Goal: Task Accomplishment & Management: Use online tool/utility

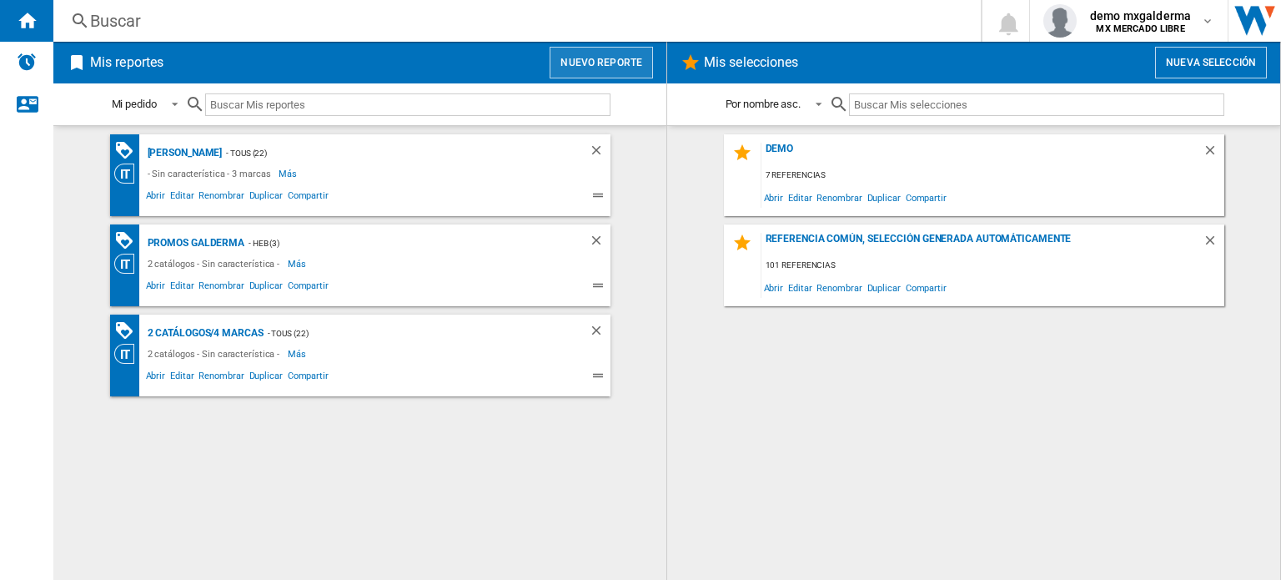
click at [587, 63] on button "Nuevo reporte" at bounding box center [600, 63] width 103 height 32
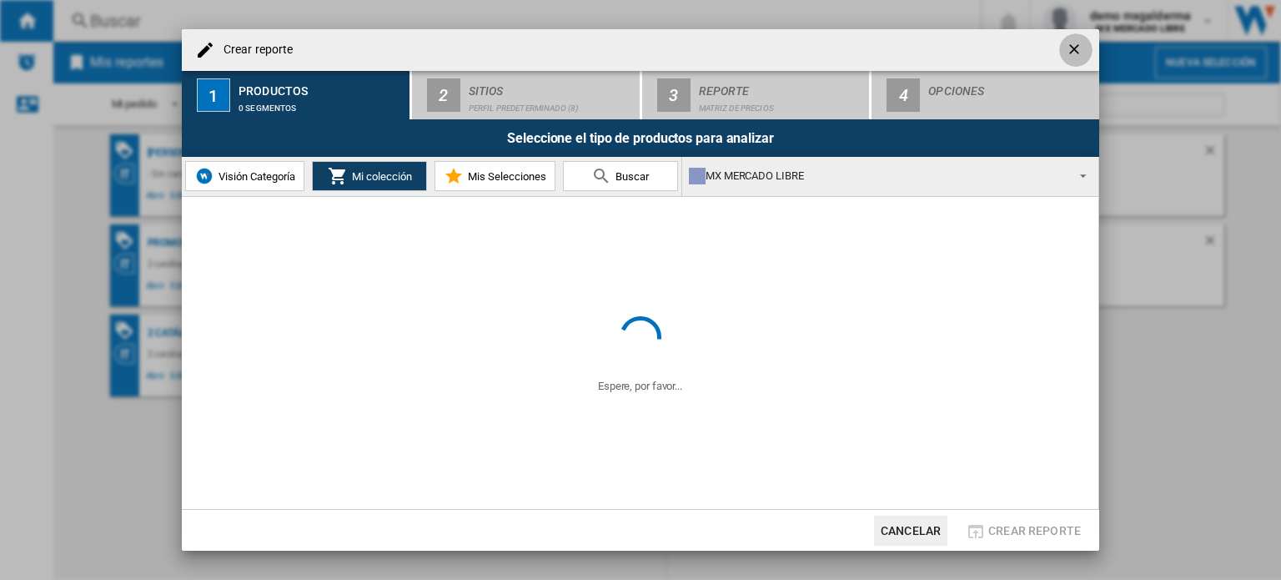
click at [1077, 52] on ng-md-icon "getI18NText('BUTTONS.CLOSE_DIALOG')" at bounding box center [1076, 51] width 20 height 20
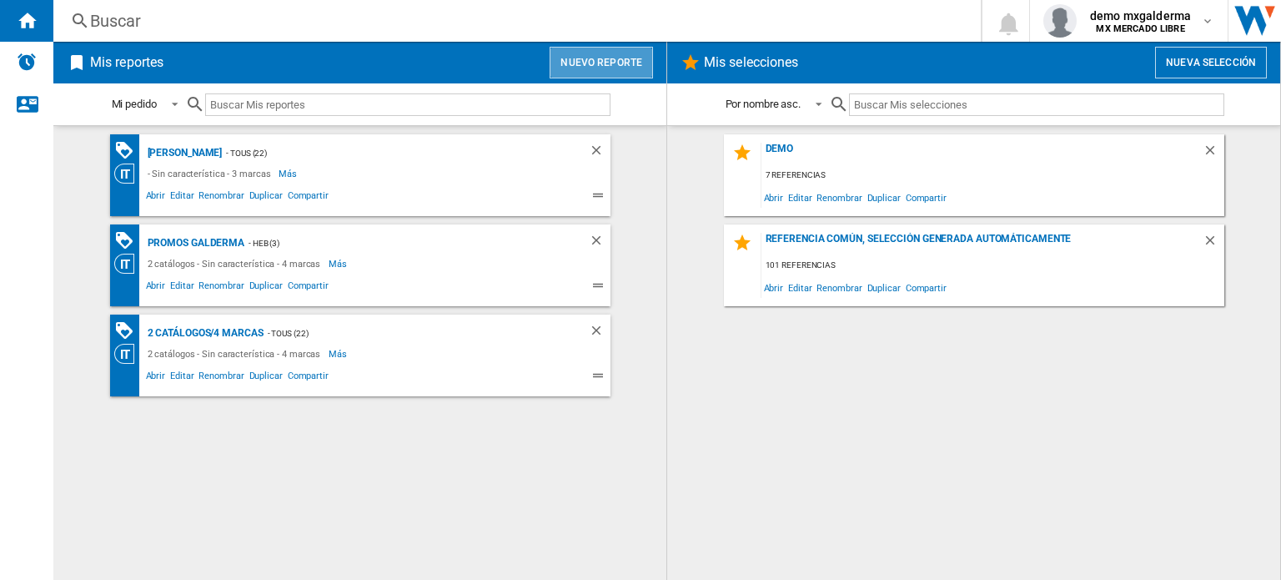
click at [614, 62] on button "Nuevo reporte" at bounding box center [600, 63] width 103 height 32
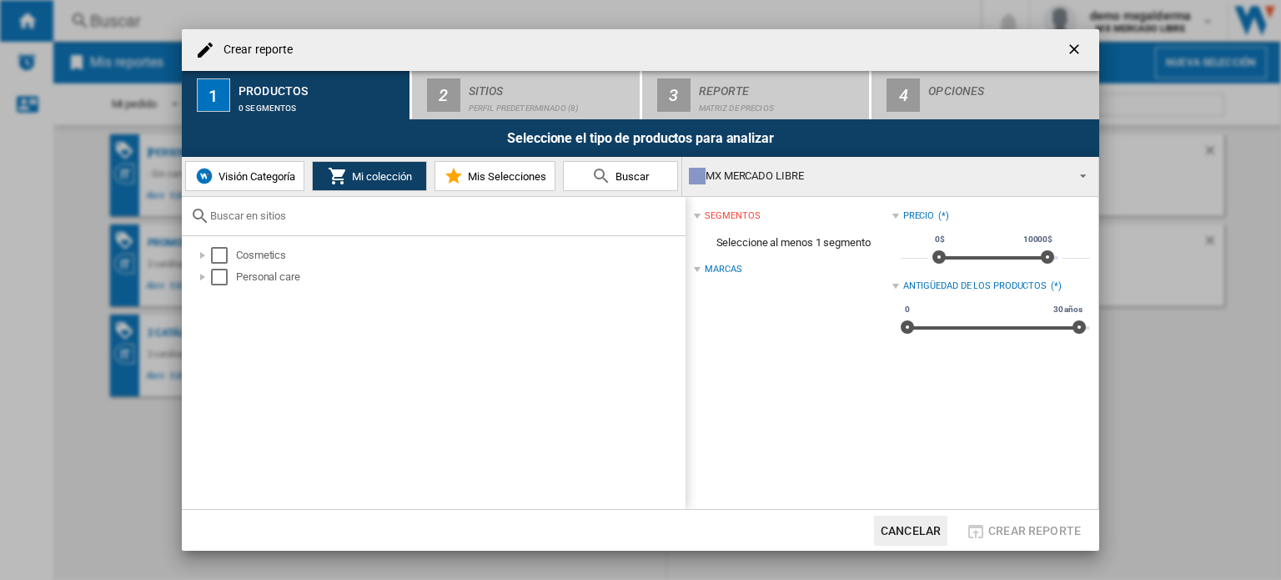
click at [237, 181] on span "Visión Categoría" at bounding box center [254, 176] width 81 height 13
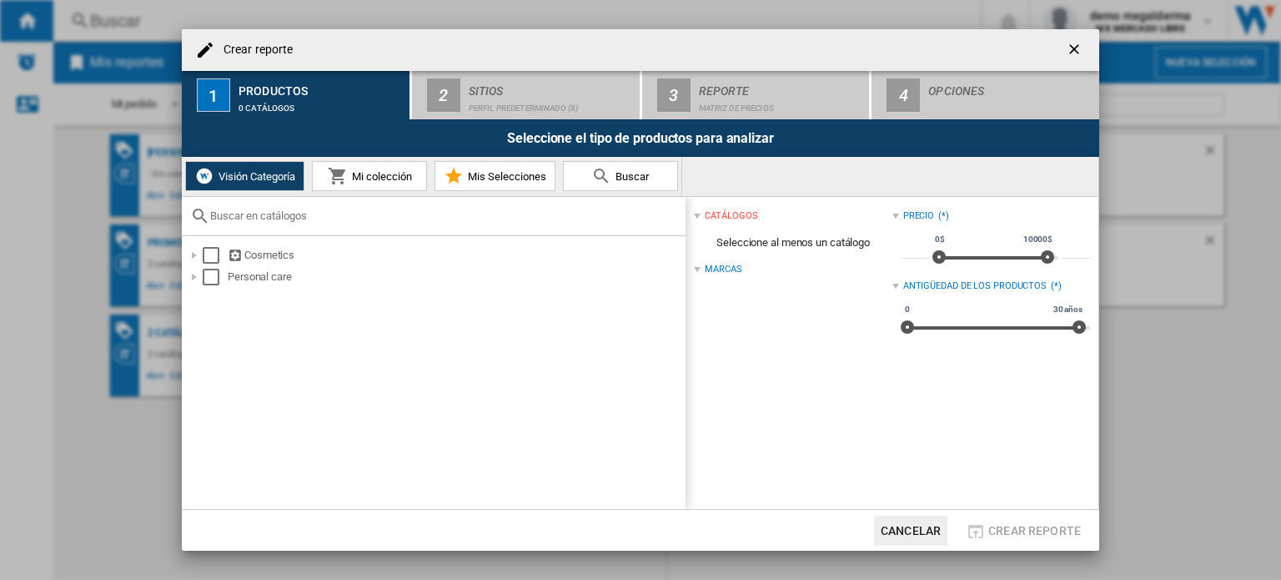
drag, startPoint x: 381, startPoint y: 178, endPoint x: 396, endPoint y: 179, distance: 15.1
click at [389, 178] on span "Mi colección" at bounding box center [380, 176] width 64 height 13
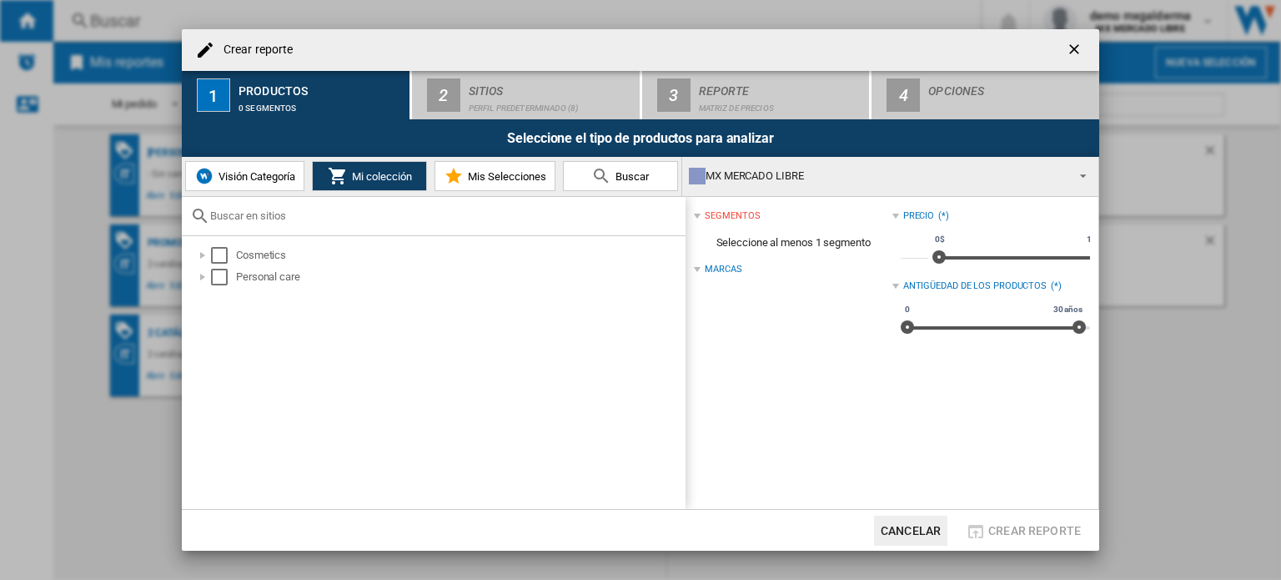
click at [824, 186] on div "MX MERCADO LIBRE" at bounding box center [877, 175] width 376 height 23
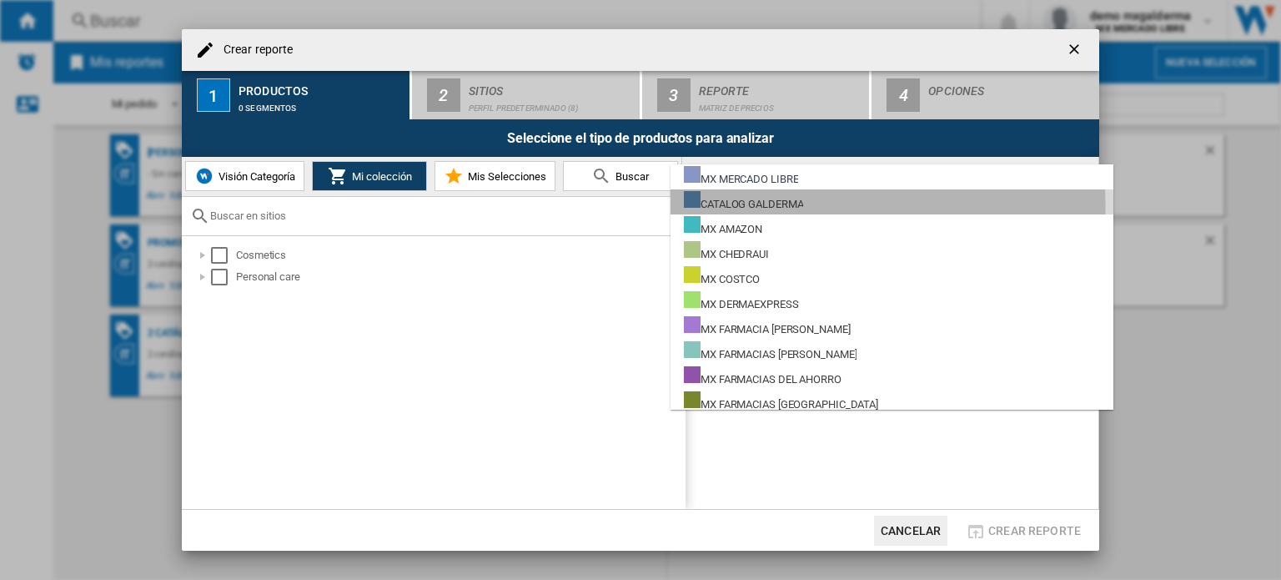
click at [820, 204] on md-option "CATALOG GALDERMA" at bounding box center [891, 201] width 443 height 25
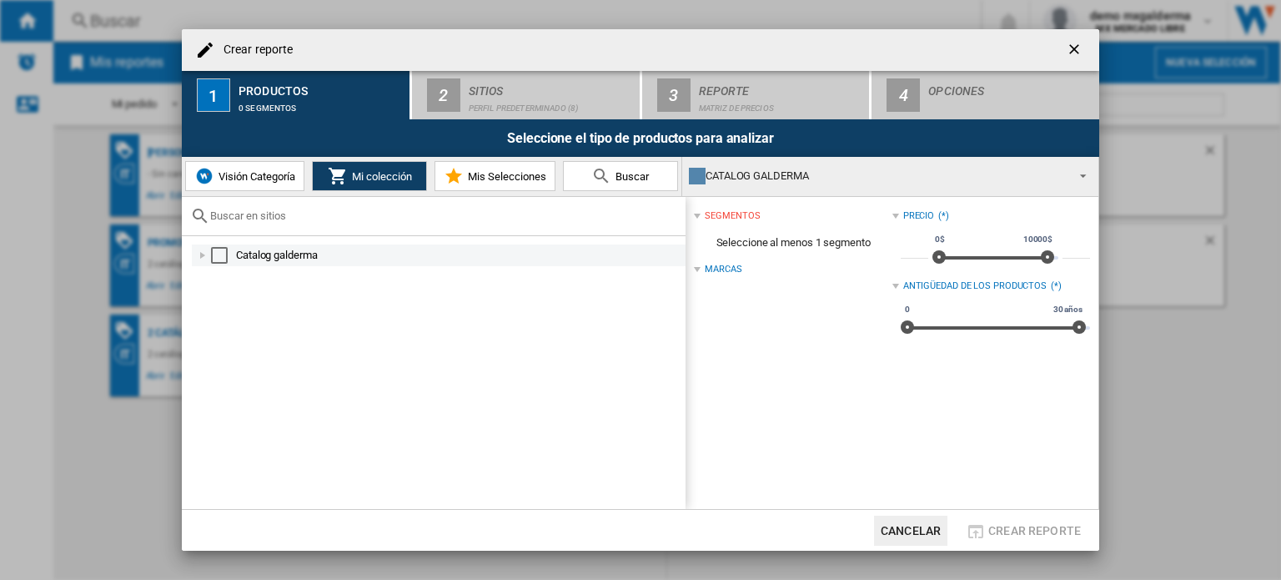
click at [227, 253] on div "Select" at bounding box center [219, 255] width 17 height 17
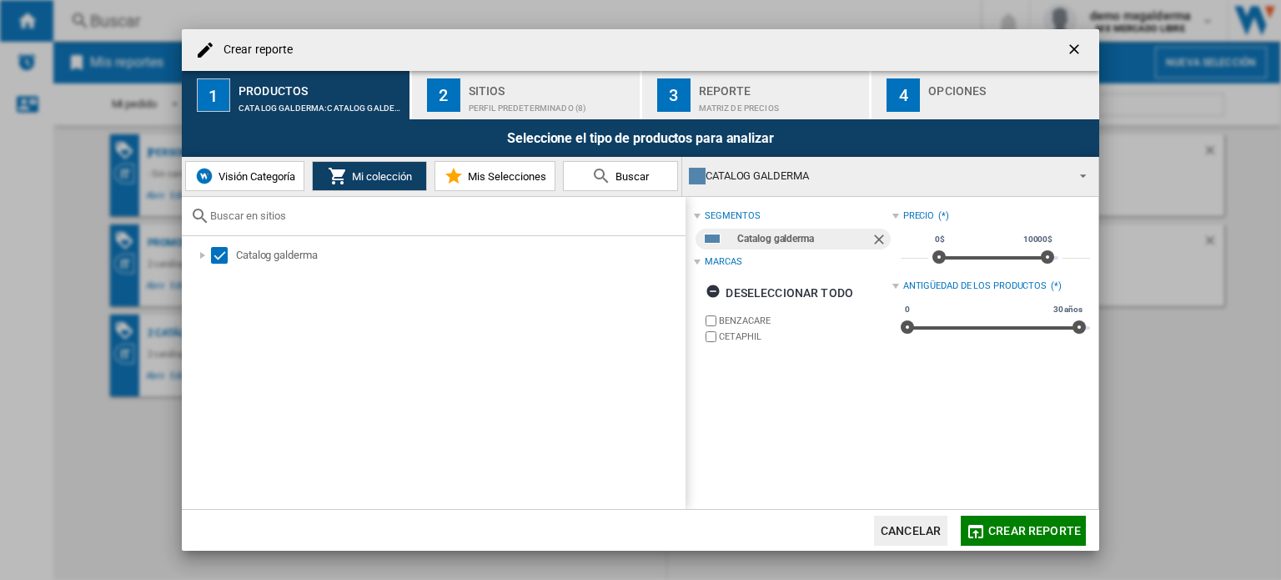
click at [563, 89] on div "Sitios" at bounding box center [551, 87] width 164 height 18
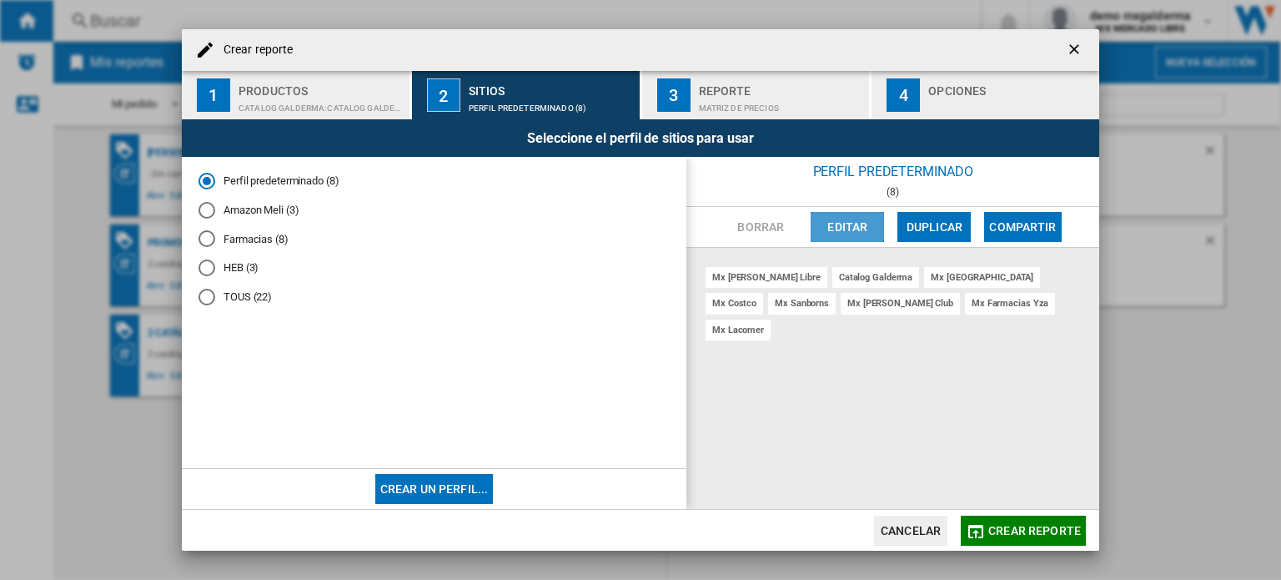
click at [833, 234] on button "Editar" at bounding box center [846, 227] width 73 height 30
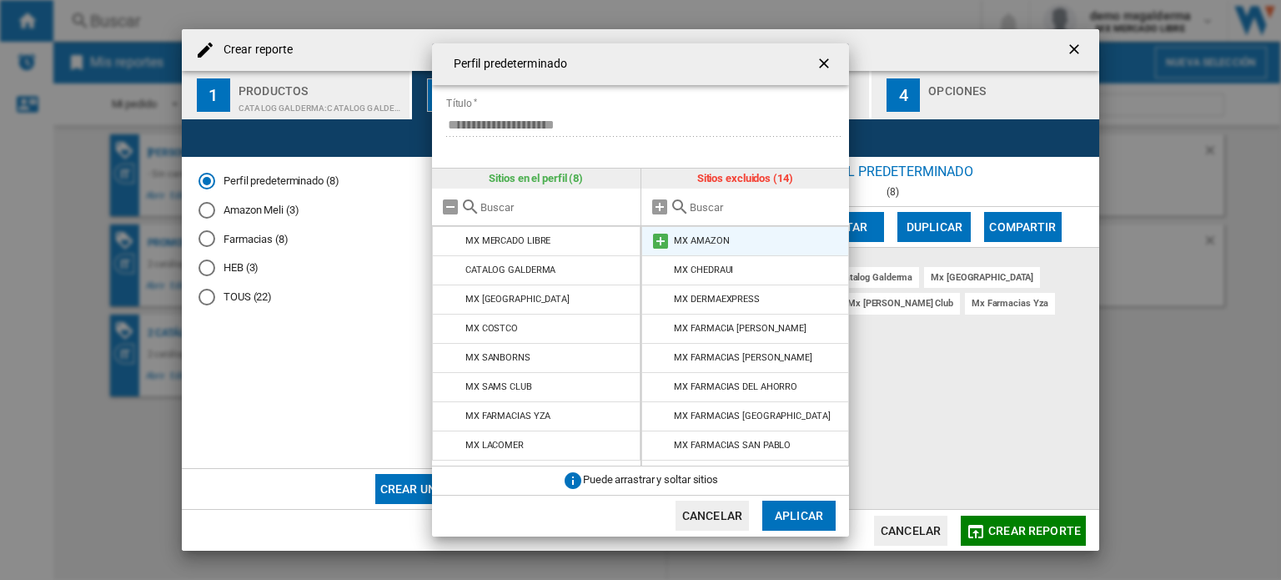
click at [665, 239] on md-icon at bounding box center [660, 241] width 20 height 20
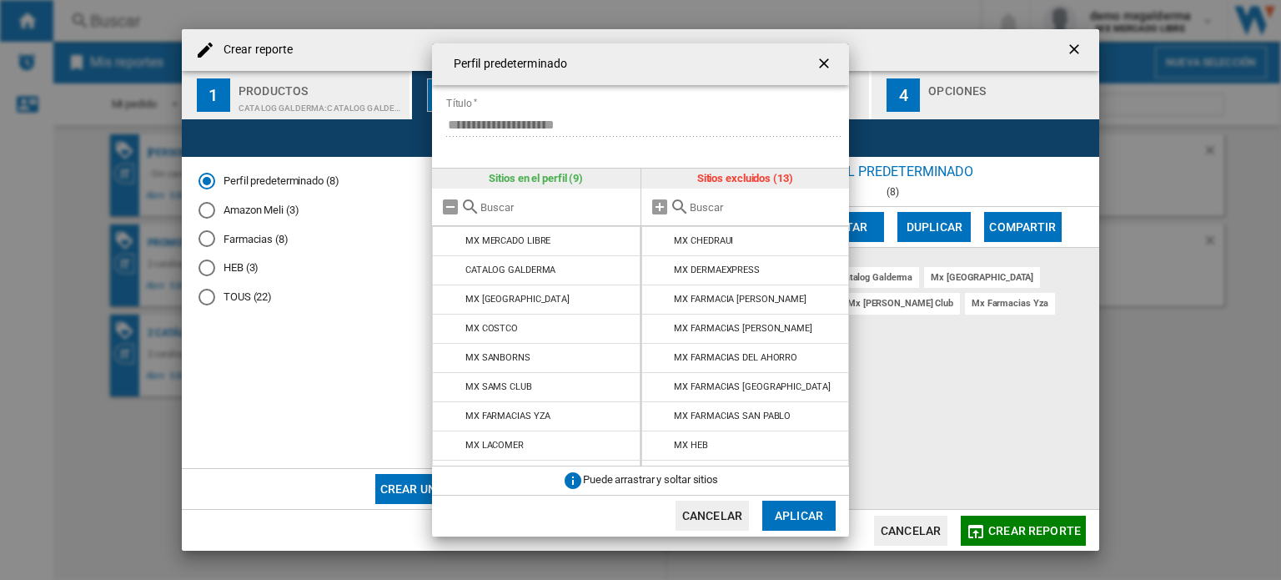
click at [665, 239] on md-icon at bounding box center [660, 241] width 20 height 20
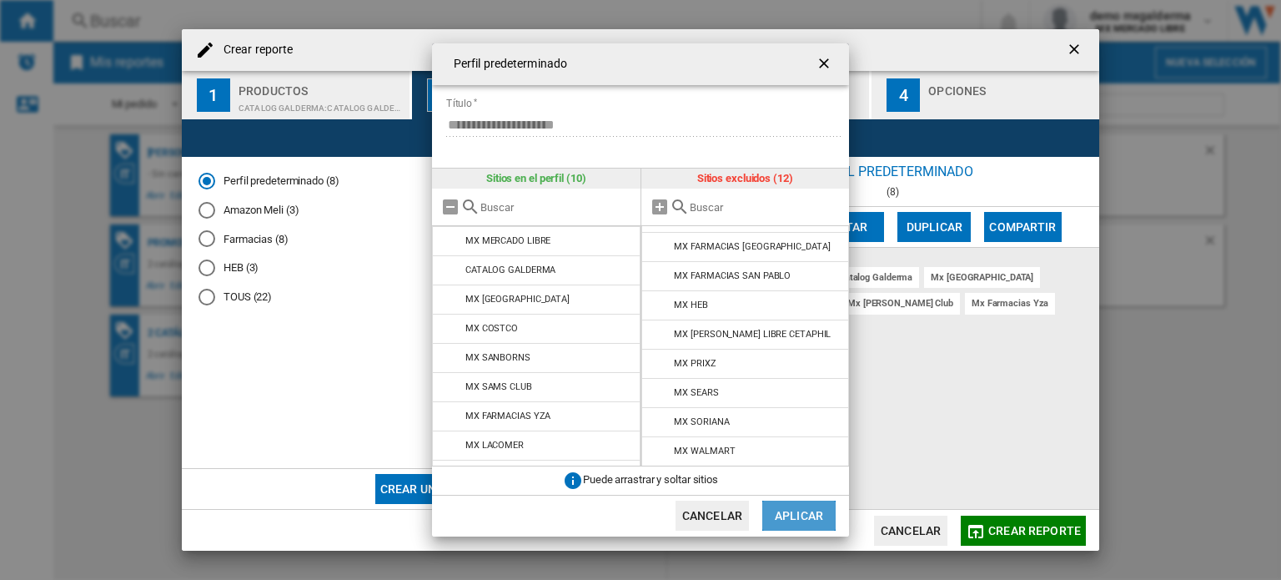
click at [810, 514] on button "Aplicar" at bounding box center [798, 515] width 73 height 30
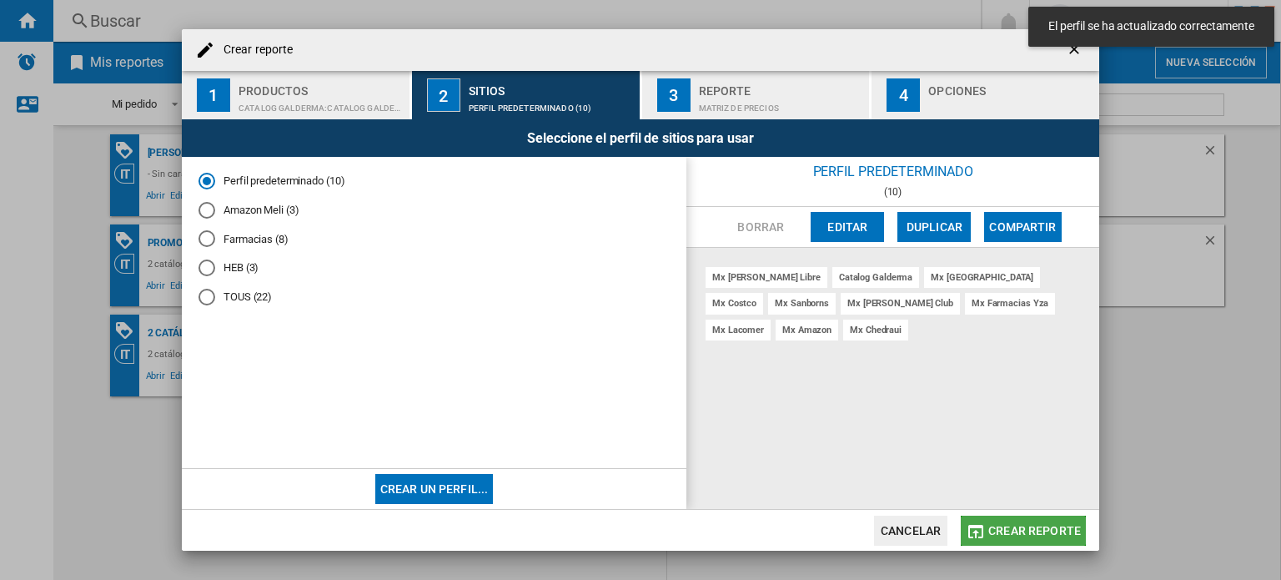
click at [1037, 533] on span "Crear reporte" at bounding box center [1034, 530] width 93 height 13
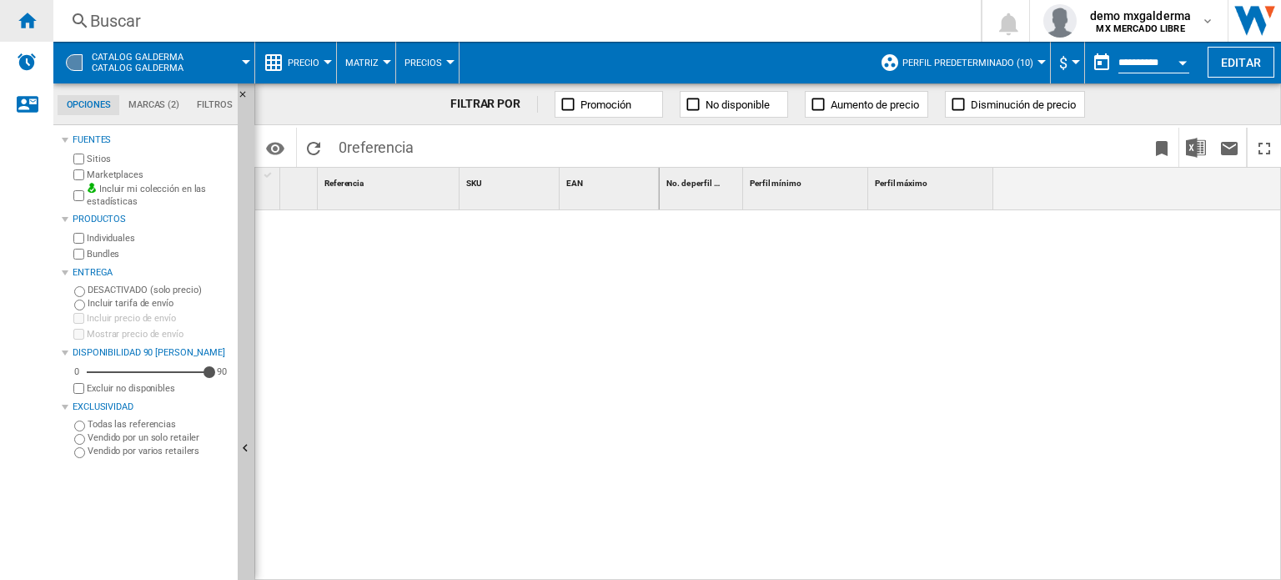
click at [20, 20] on ng-md-icon "Inicio" at bounding box center [27, 20] width 20 height 20
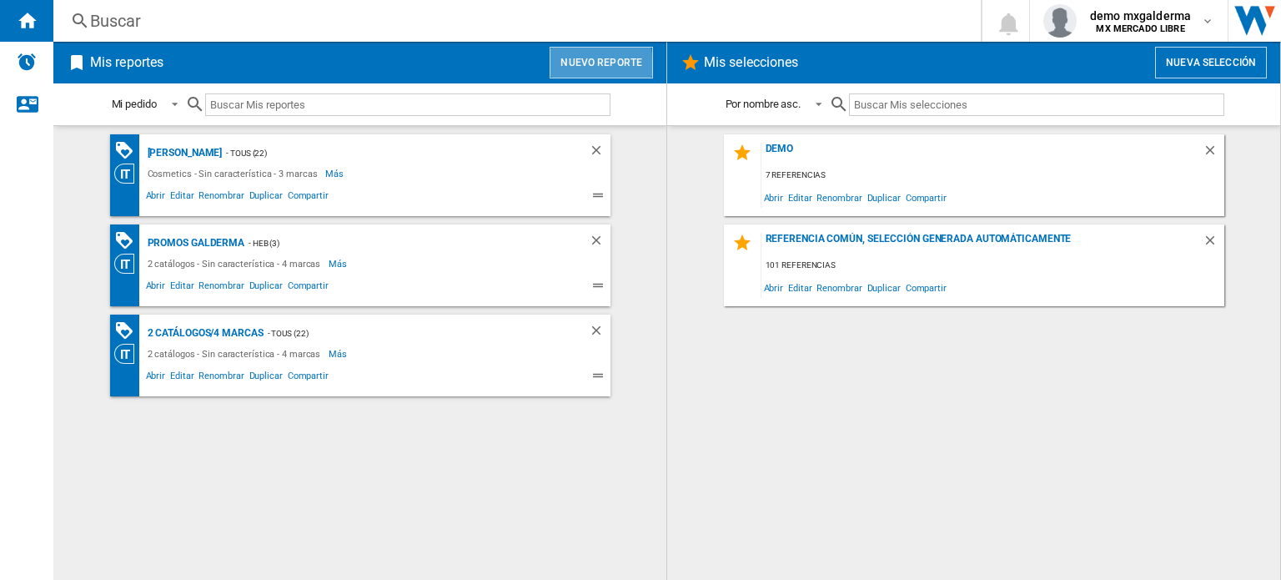
click at [565, 66] on button "Nuevo reporte" at bounding box center [600, 63] width 103 height 32
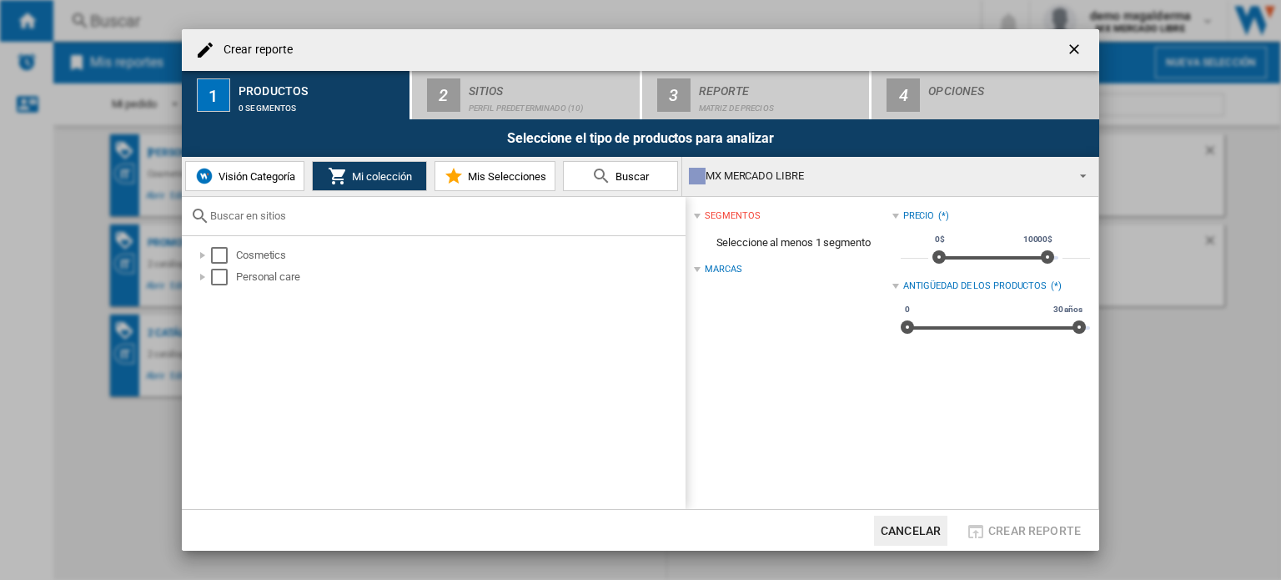
click at [262, 170] on span "Visión Categoría" at bounding box center [254, 176] width 81 height 13
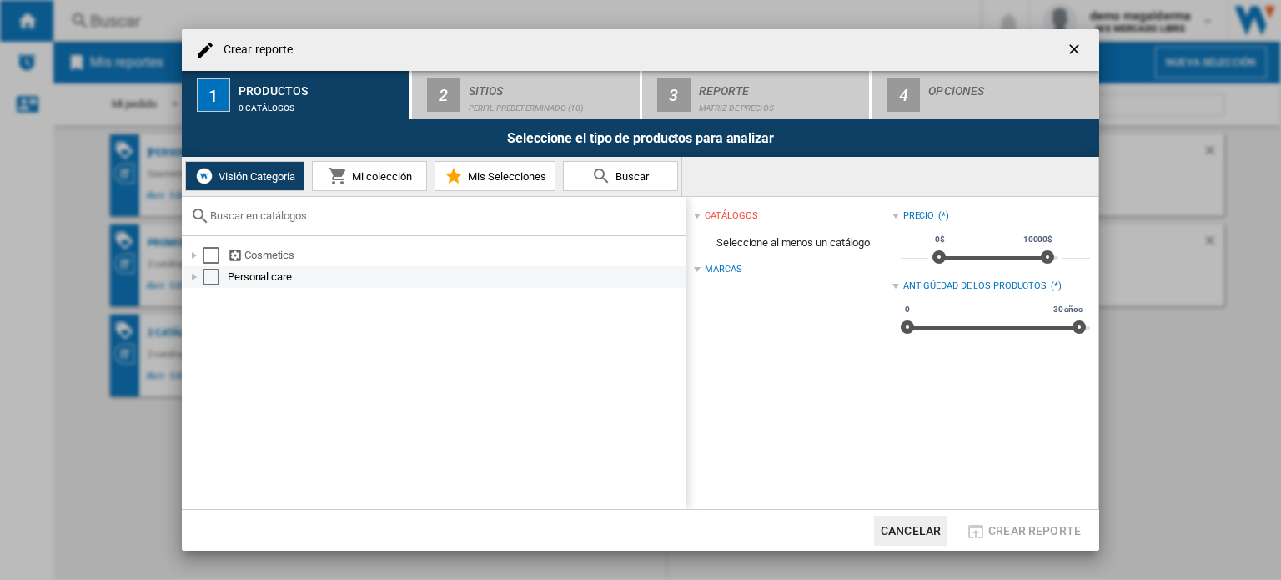
drag, startPoint x: 207, startPoint y: 250, endPoint x: 207, endPoint y: 274, distance: 24.2
click at [206, 253] on div "Select" at bounding box center [211, 255] width 17 height 17
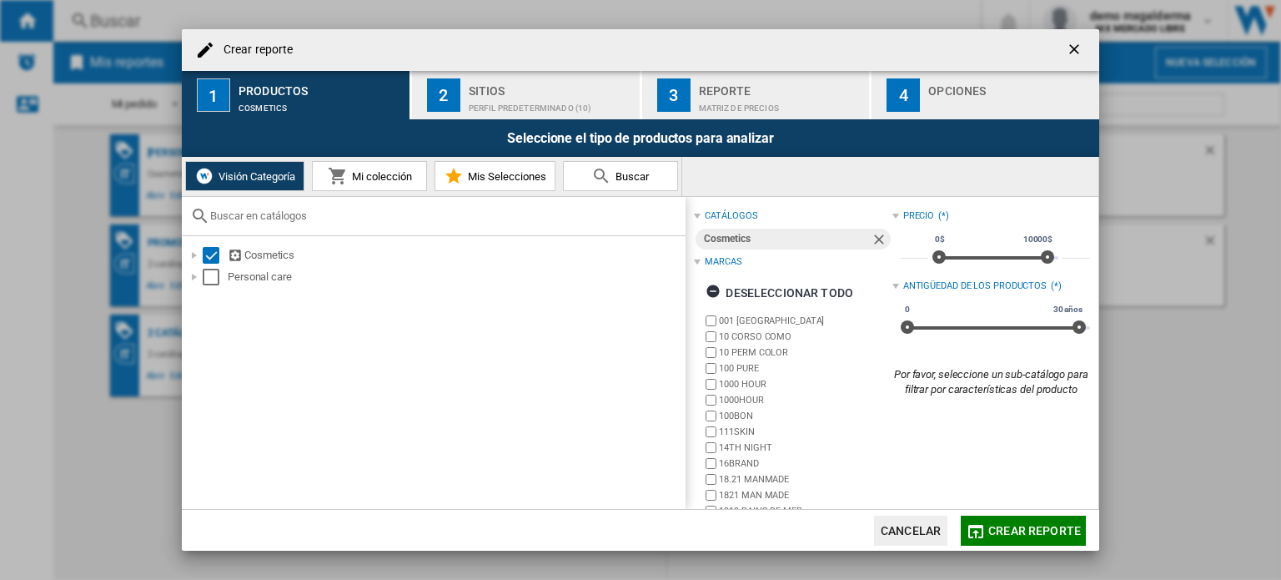
click at [207, 276] on div "Select" at bounding box center [211, 276] width 17 height 17
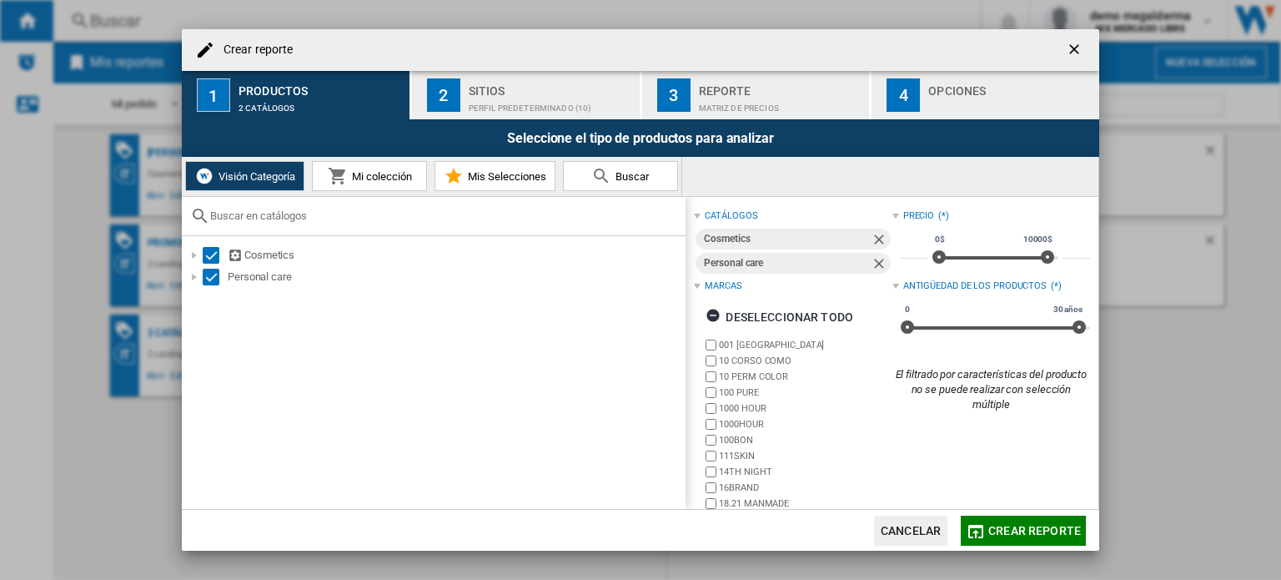
click at [534, 99] on div "Perfil predeterminado (10)" at bounding box center [551, 104] width 164 height 18
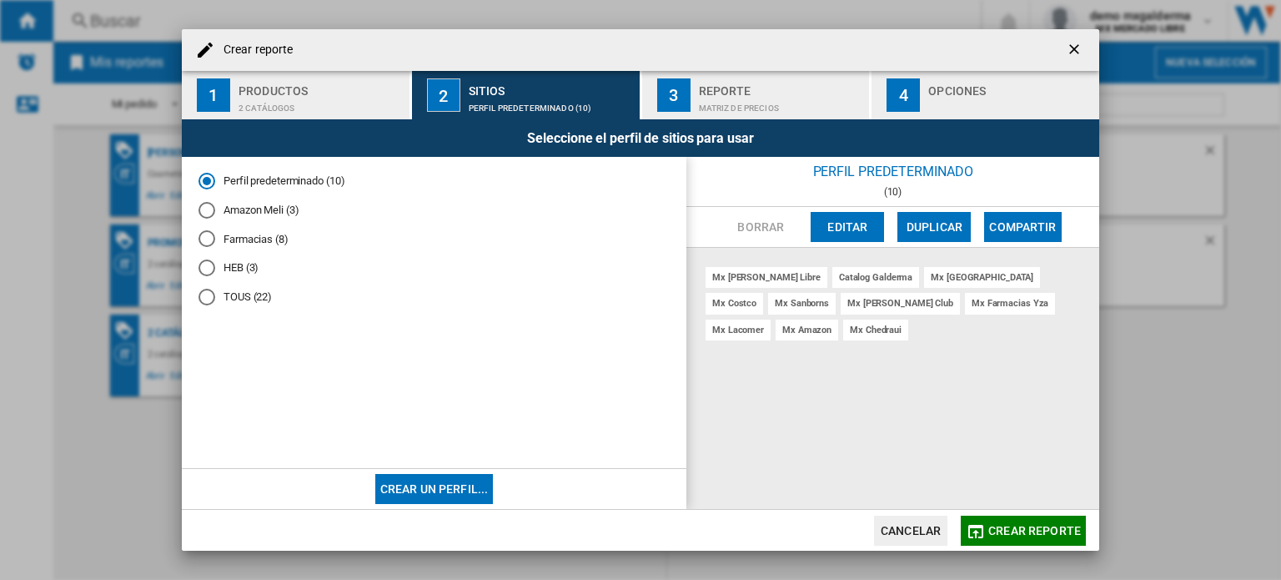
click at [866, 233] on button "Editar" at bounding box center [846, 227] width 73 height 30
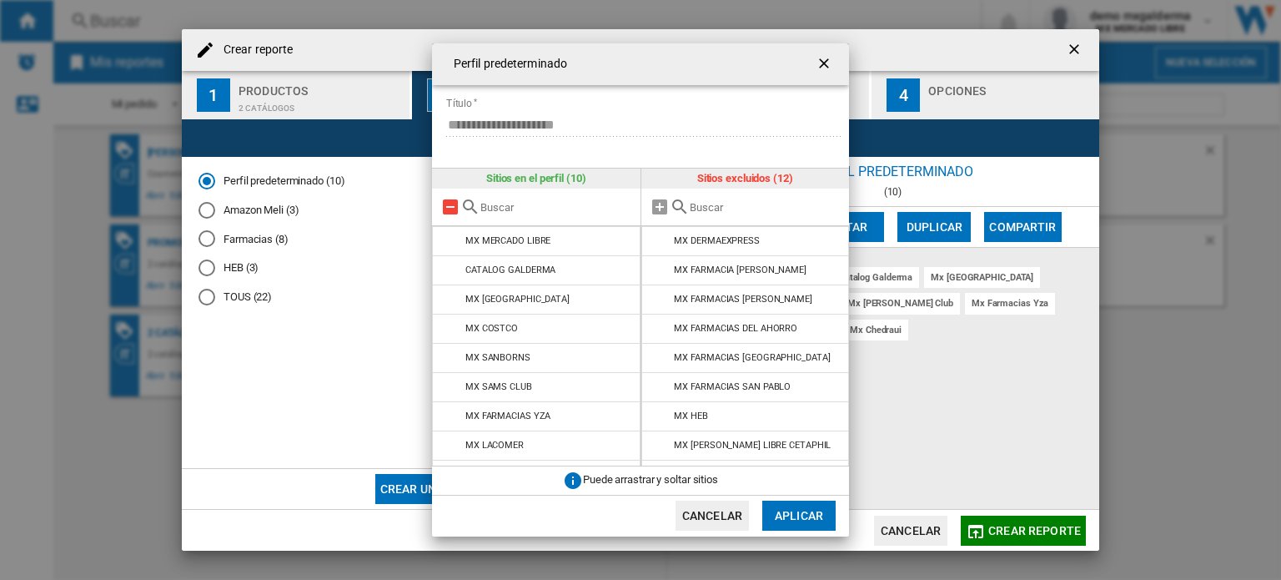
click at [454, 208] on md-icon "{{::title}} {{::getI18NText('BUTTONS.CANCEL')}} ..." at bounding box center [450, 207] width 20 height 20
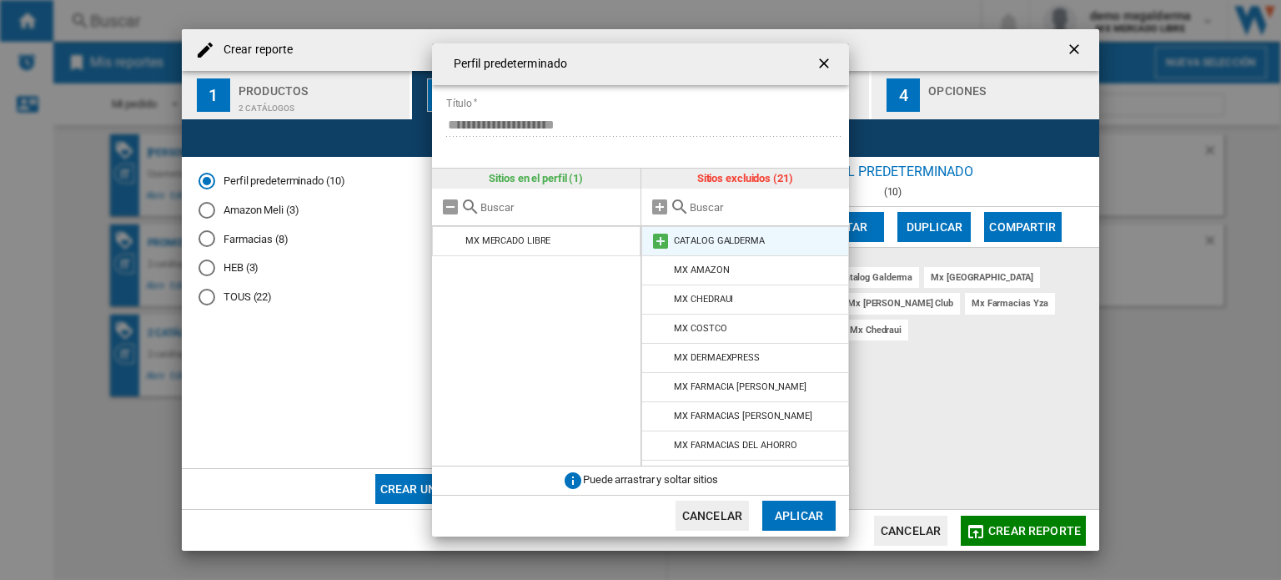
click at [660, 237] on md-icon "{{::title}} {{::getI18NText('BUTTONS.CANCEL')}} ..." at bounding box center [660, 241] width 20 height 20
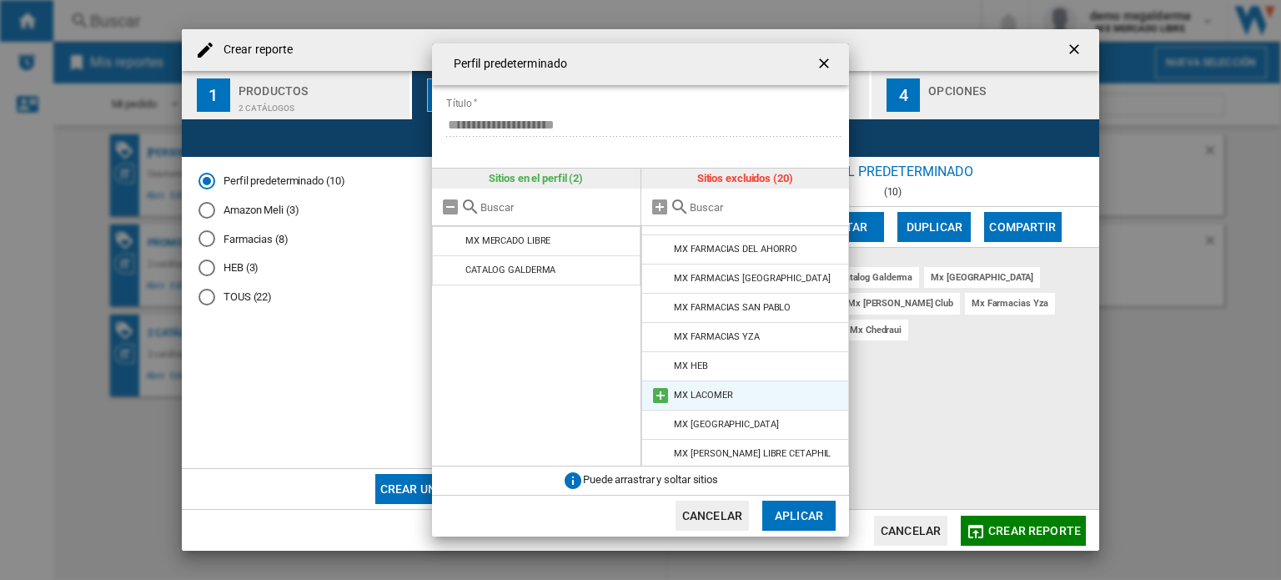
scroll to position [250, 0]
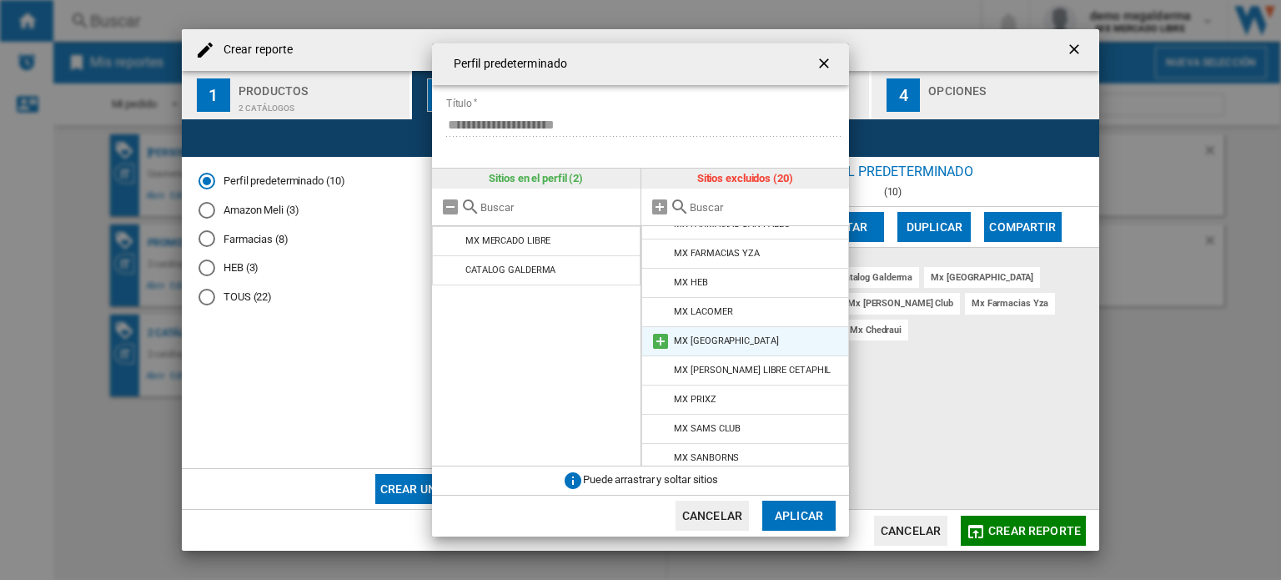
click at [665, 342] on md-icon "{{::title}} {{::getI18NText('BUTTONS.CANCEL')}} ..." at bounding box center [660, 341] width 20 height 20
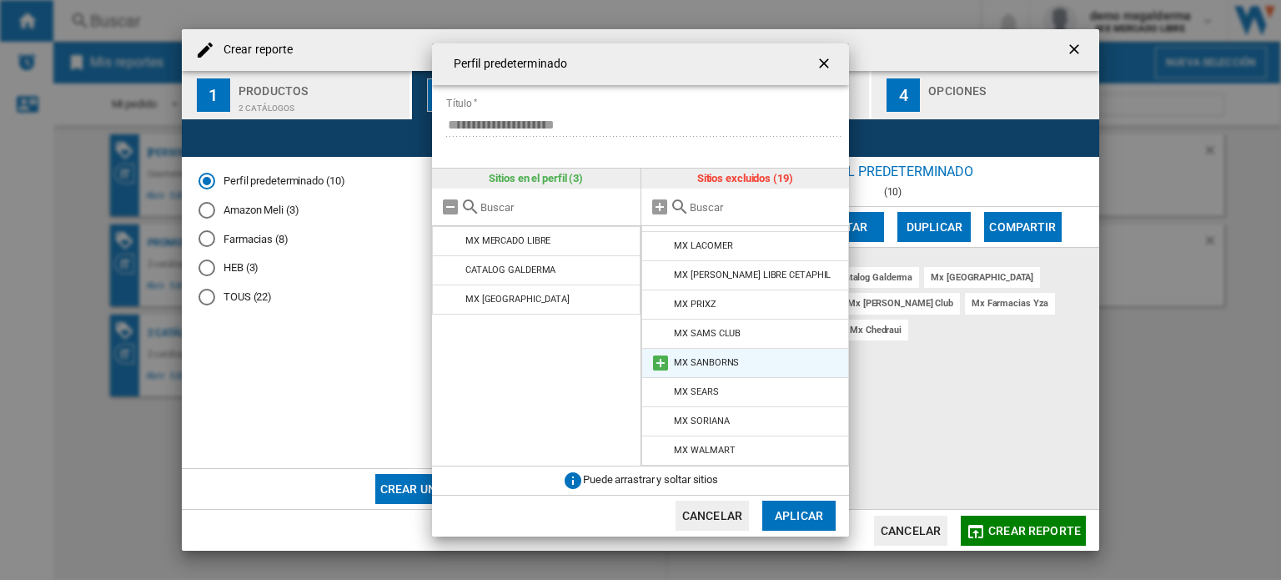
click at [660, 363] on md-icon "{{::title}} {{::getI18NText('BUTTONS.CANCEL')}} ..." at bounding box center [660, 363] width 20 height 20
click at [805, 514] on button "Aplicar" at bounding box center [798, 515] width 73 height 30
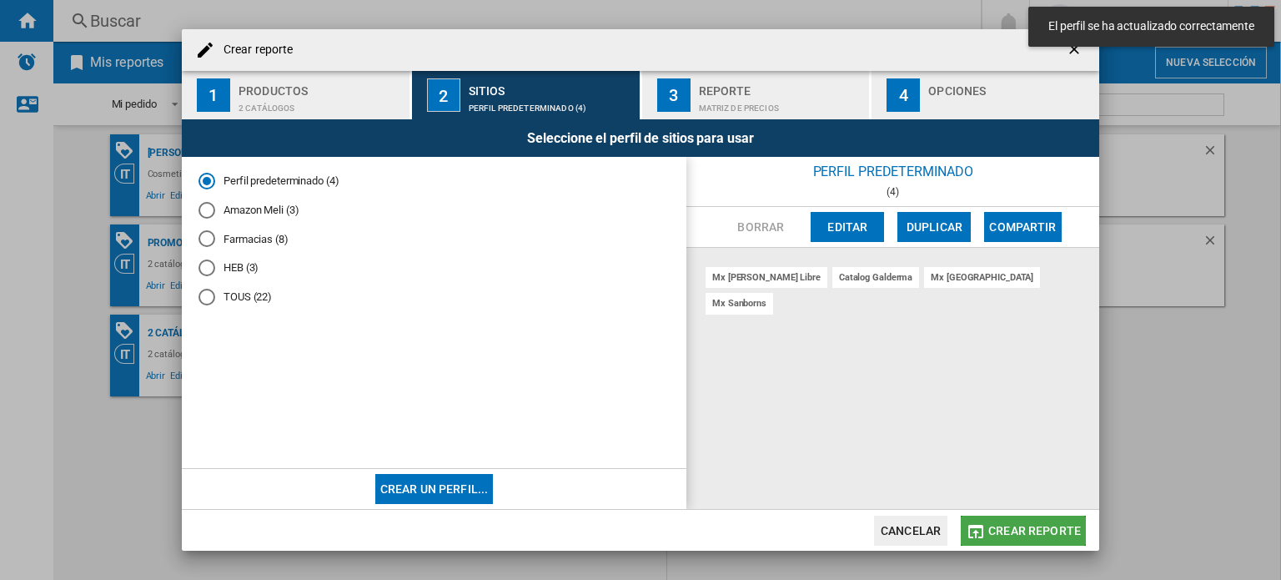
click at [1036, 536] on span "Crear reporte" at bounding box center [1034, 530] width 93 height 13
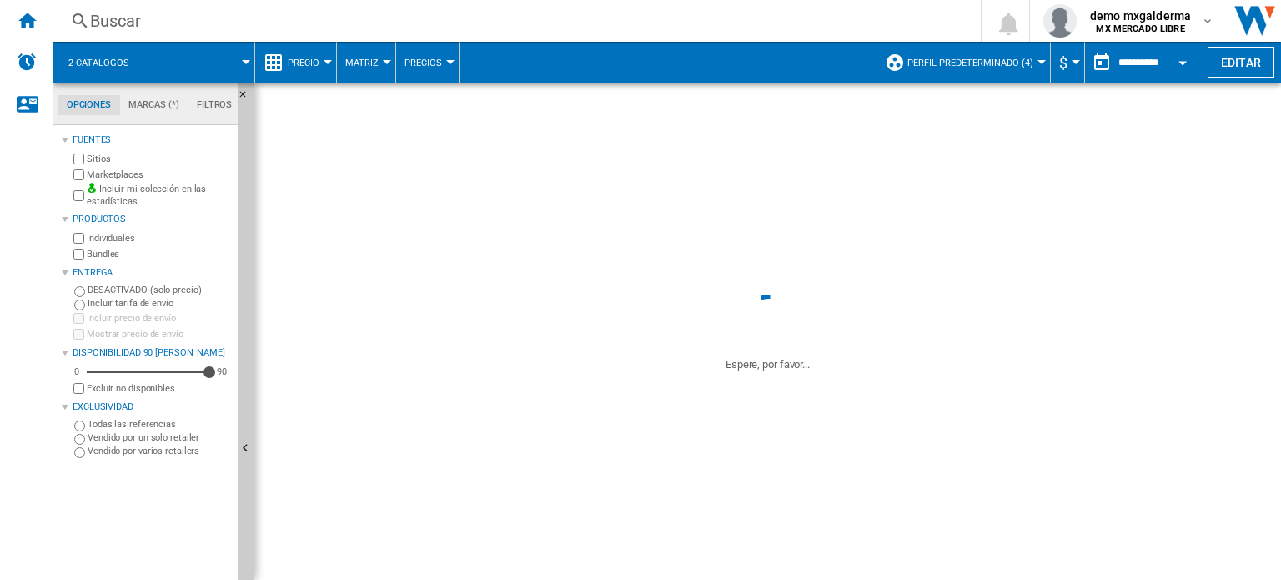
click at [300, 58] on span "Precio" at bounding box center [304, 63] width 32 height 11
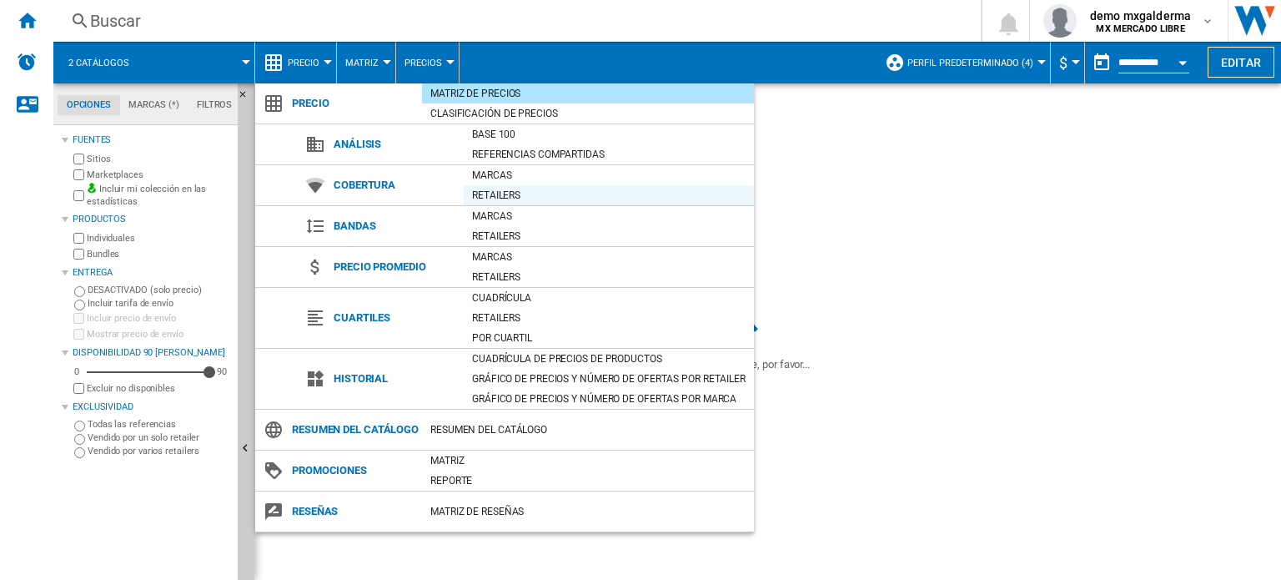
click at [487, 196] on div "Retailers" at bounding box center [609, 195] width 290 height 17
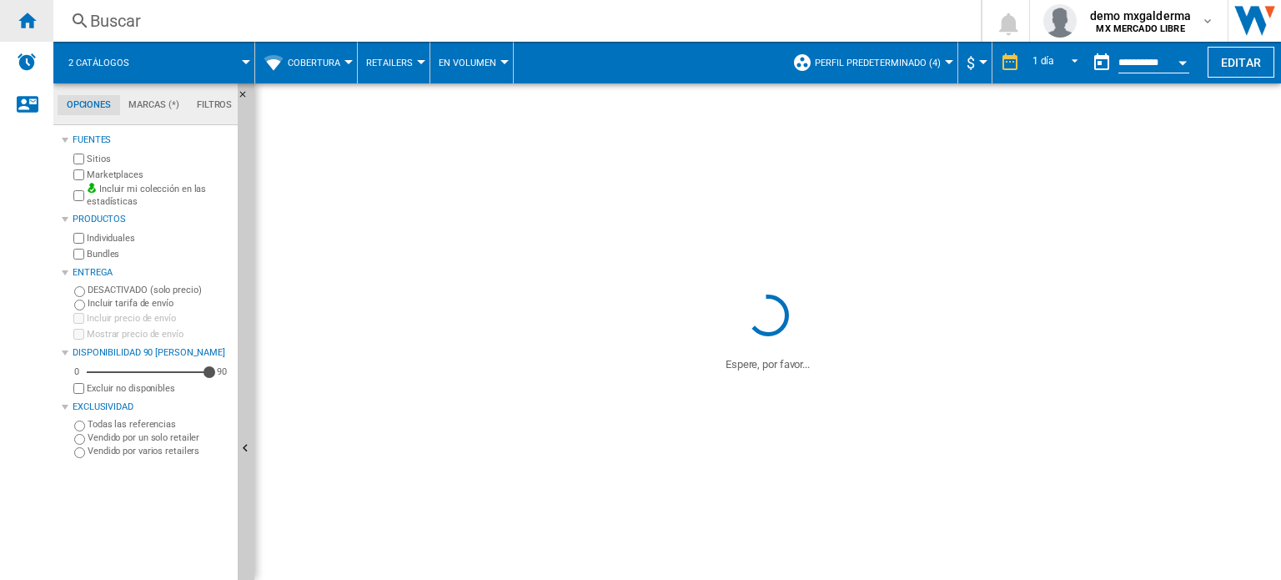
click at [27, 23] on ng-md-icon "Inicio" at bounding box center [27, 20] width 20 height 20
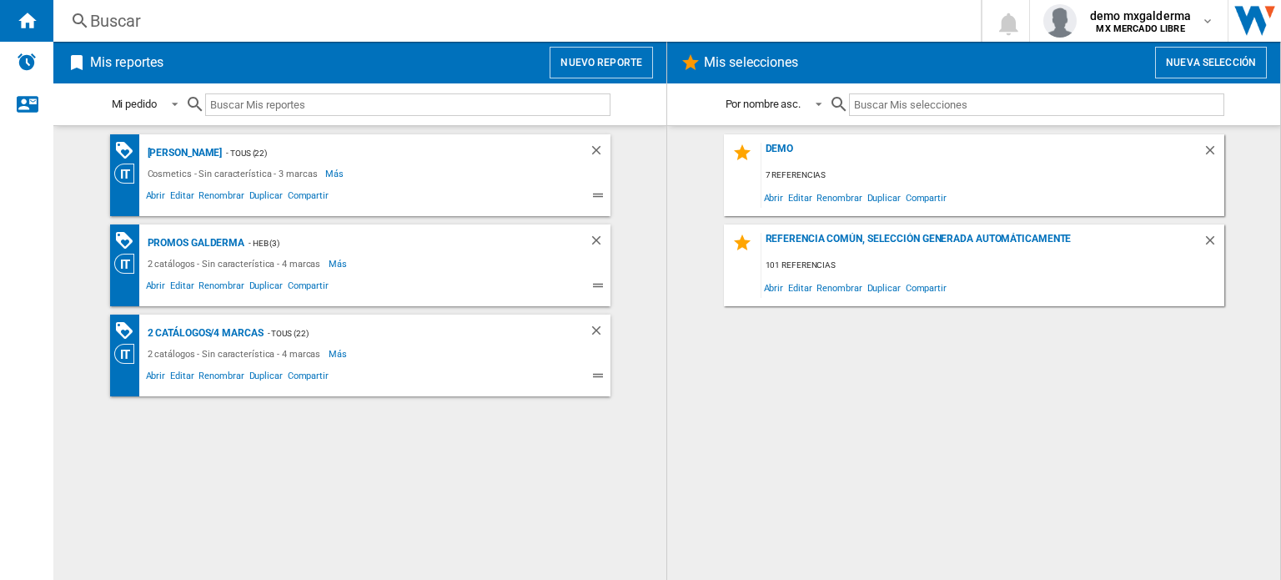
click at [634, 59] on button "Nuevo reporte" at bounding box center [600, 63] width 103 height 32
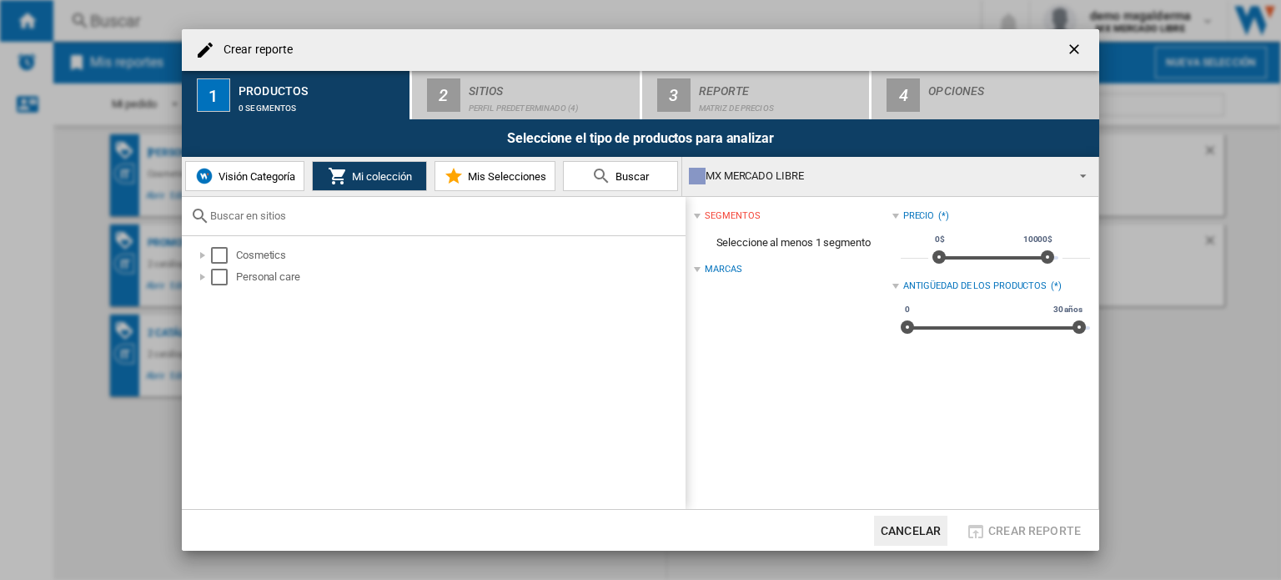
drag, startPoint x: 240, startPoint y: 183, endPoint x: 240, endPoint y: 193, distance: 10.8
click at [240, 183] on button "Visión Categoría" at bounding box center [244, 176] width 119 height 30
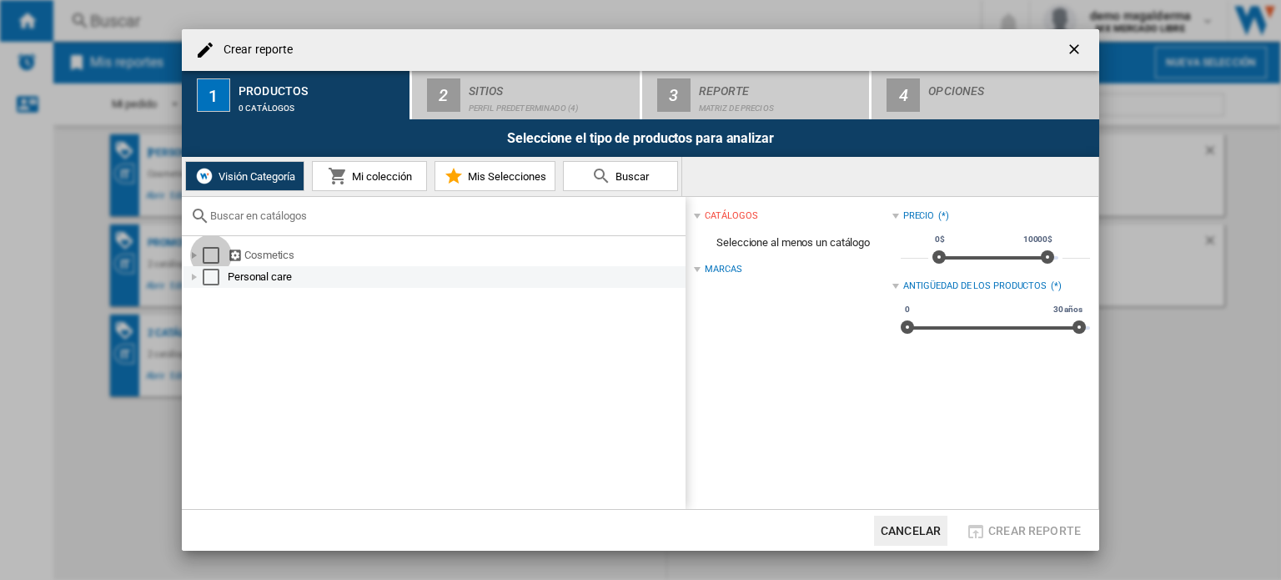
drag, startPoint x: 203, startPoint y: 257, endPoint x: 203, endPoint y: 272, distance: 15.0
click at [203, 258] on div "Select" at bounding box center [211, 255] width 17 height 17
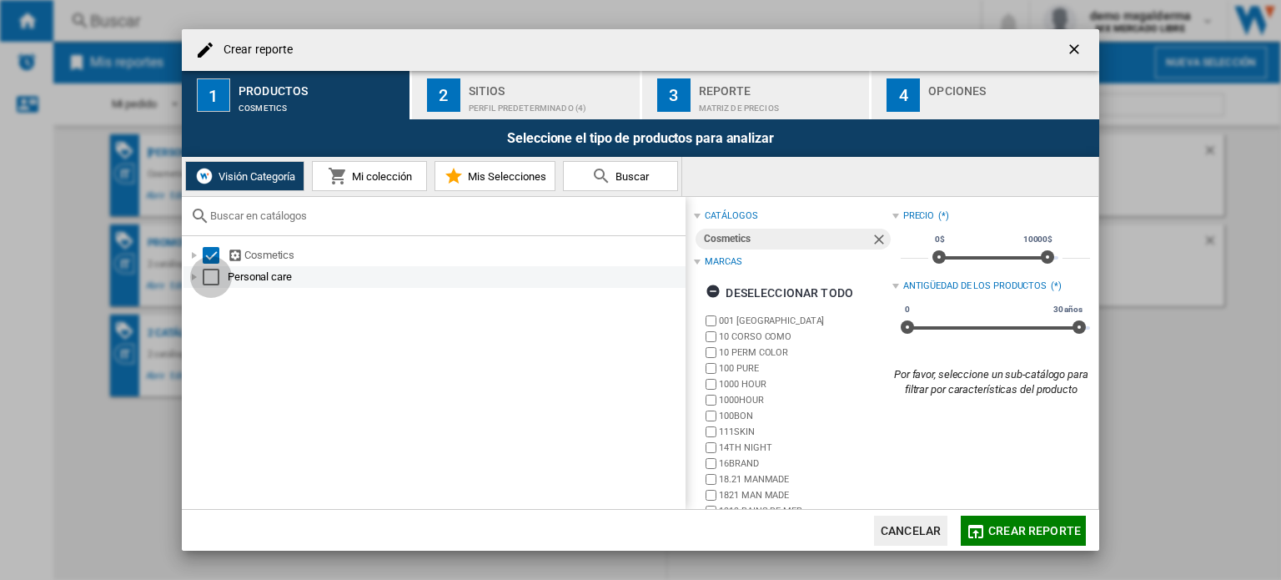
click at [205, 273] on div "Select" at bounding box center [211, 276] width 17 height 17
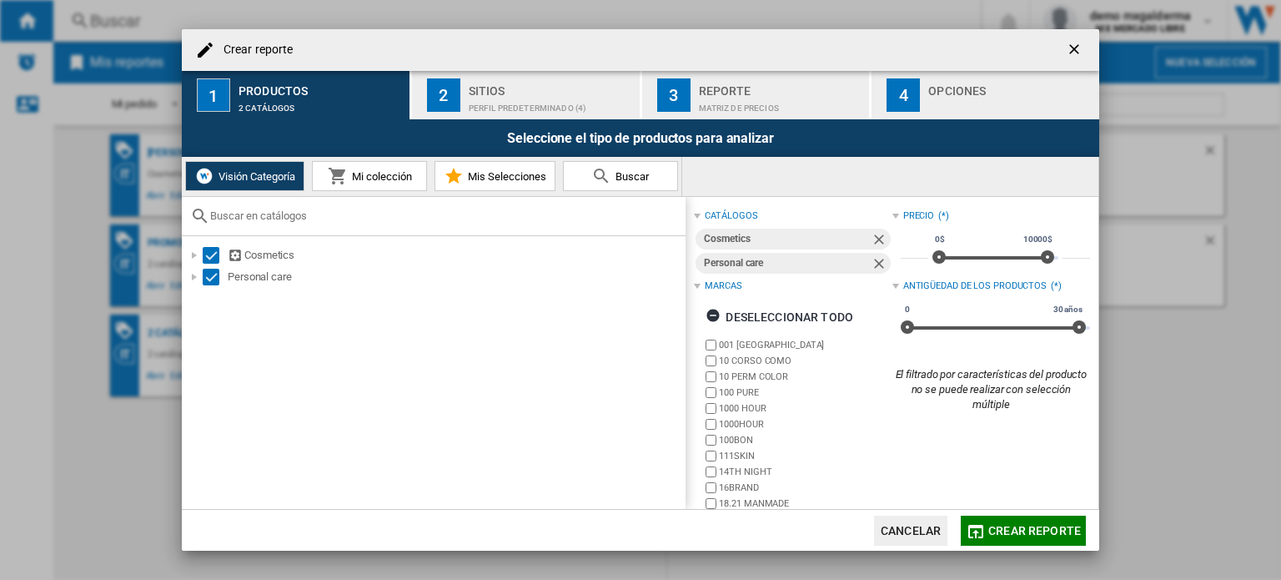
click at [1037, 539] on button "Crear reporte" at bounding box center [1023, 530] width 125 height 30
